Goal: Check status

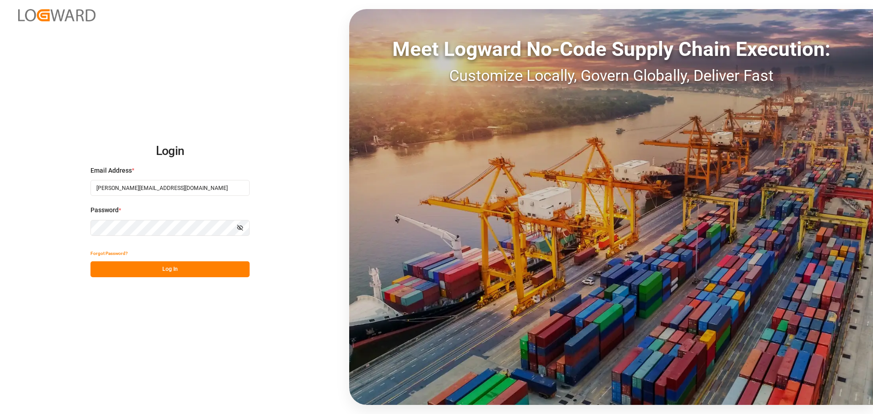
click at [171, 261] on button "Log In" at bounding box center [169, 269] width 159 height 16
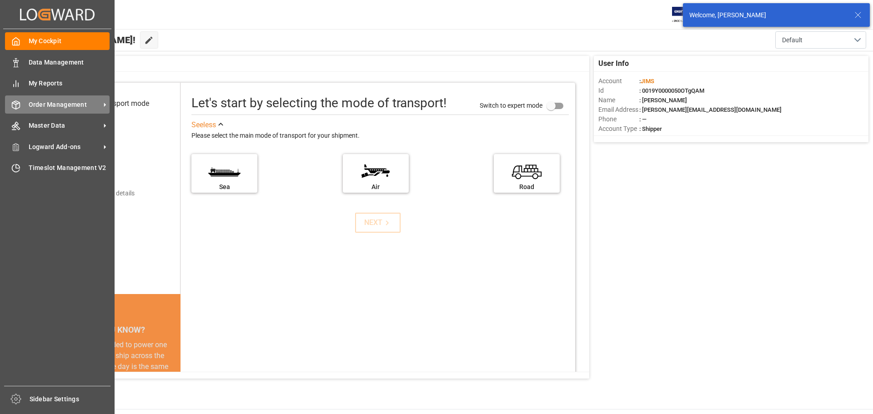
click at [31, 102] on span "Order Management" at bounding box center [65, 105] width 72 height 10
click at [102, 107] on icon at bounding box center [105, 105] width 10 height 10
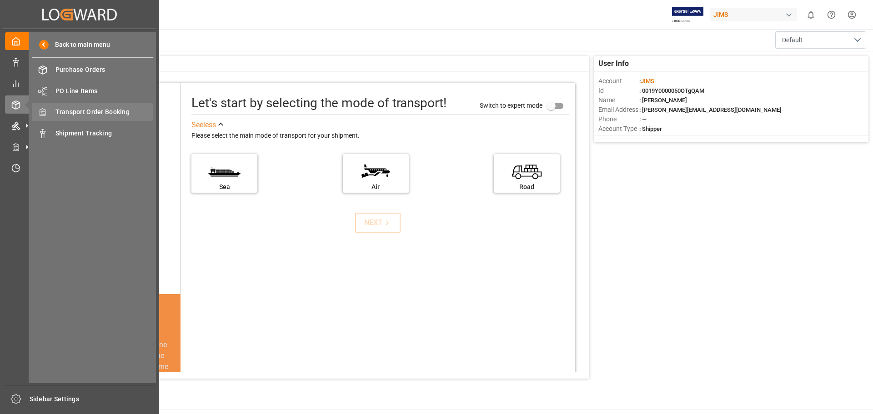
click at [124, 113] on span "Transport Order Booking" at bounding box center [104, 112] width 98 height 10
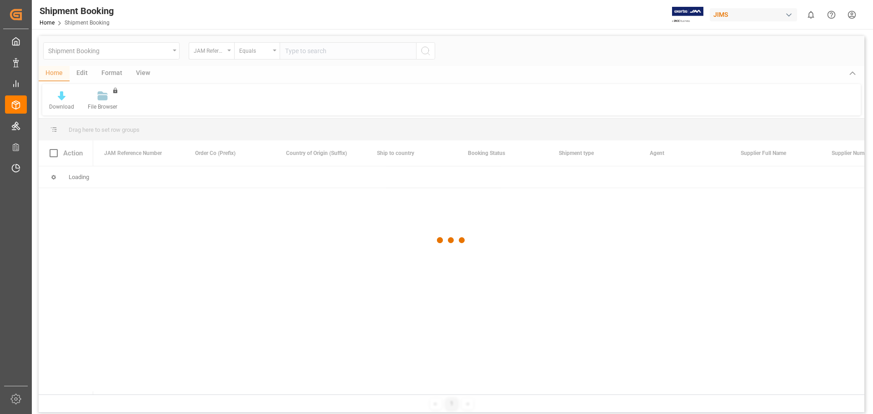
click at [298, 50] on div at bounding box center [452, 240] width 826 height 409
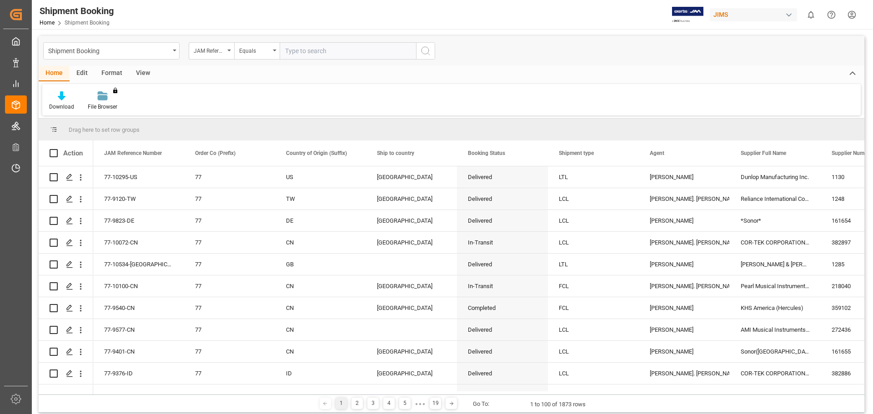
click at [323, 49] on input "text" at bounding box center [348, 50] width 136 height 17
paste input "77-10072-CN"
type input "77-10072-CN"
click at [425, 50] on icon "search button" at bounding box center [425, 50] width 11 height 11
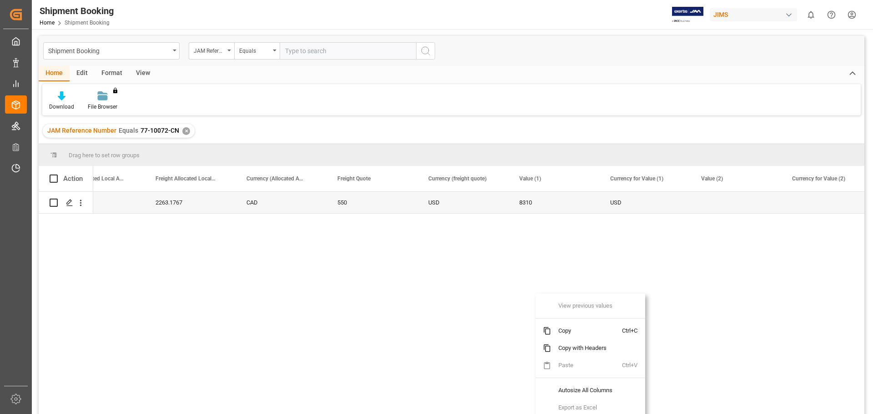
click at [460, 292] on div "689.406 2263.1767 CAD 550 USD 8310 USD" at bounding box center [478, 306] width 771 height 228
click at [457, 294] on div "689.406 2263.1767 CAD 550 USD 8310 USD" at bounding box center [478, 306] width 771 height 228
